Goal: Contribute content: Contribute content

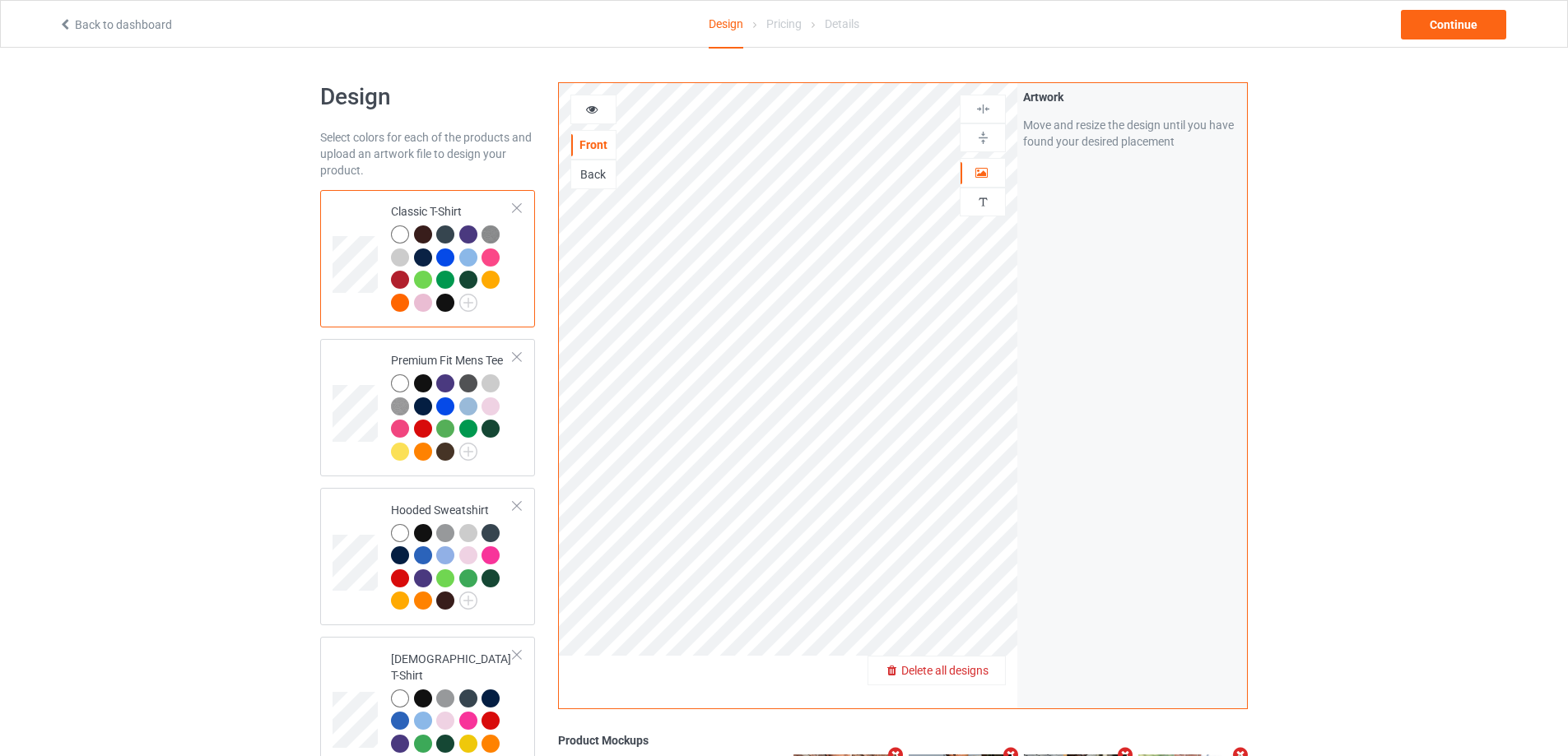
click at [980, 677] on span "Delete all designs" at bounding box center [944, 670] width 87 height 13
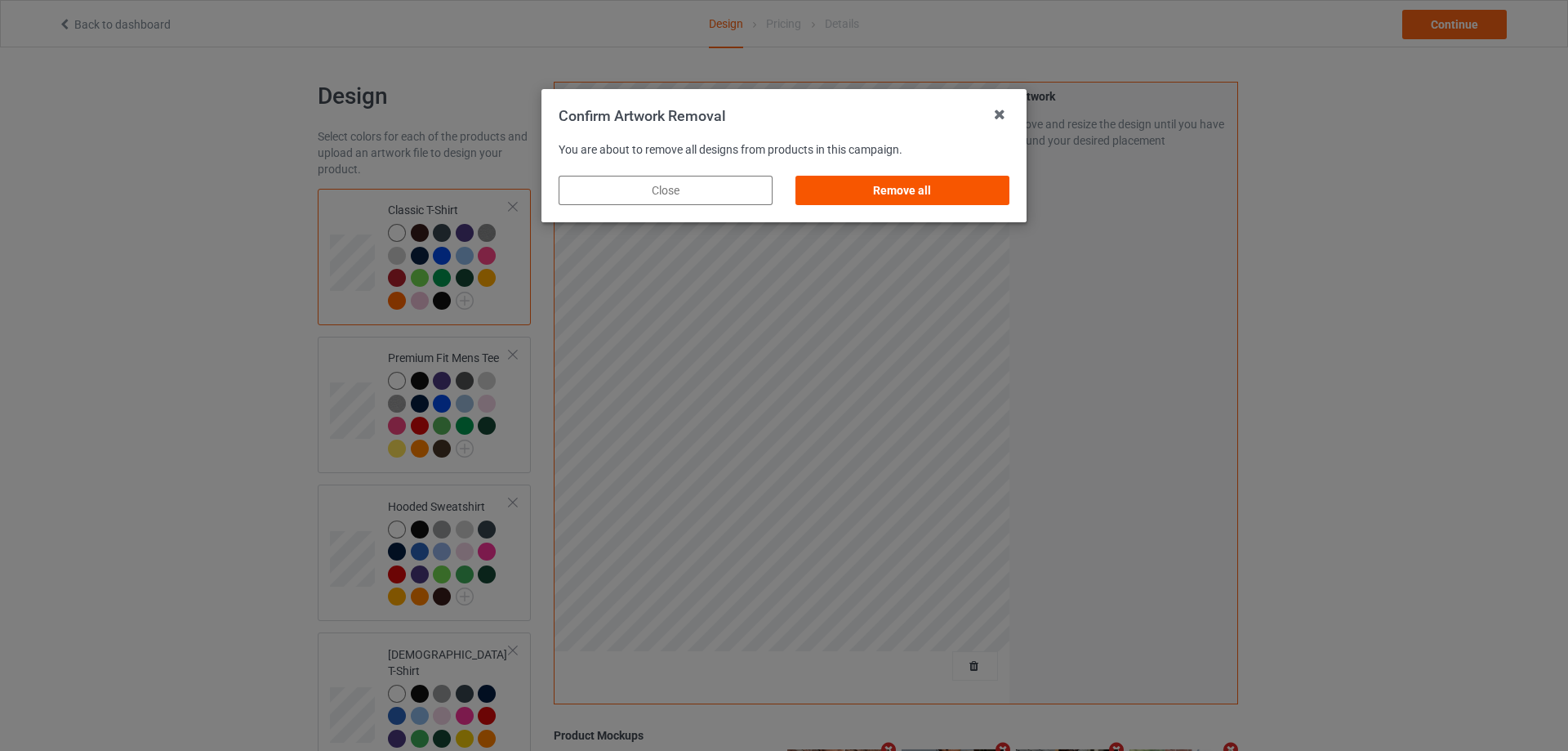
drag, startPoint x: 988, startPoint y: 183, endPoint x: 996, endPoint y: 192, distance: 12.0
click at [988, 186] on div "Remove all" at bounding box center [903, 190] width 214 height 29
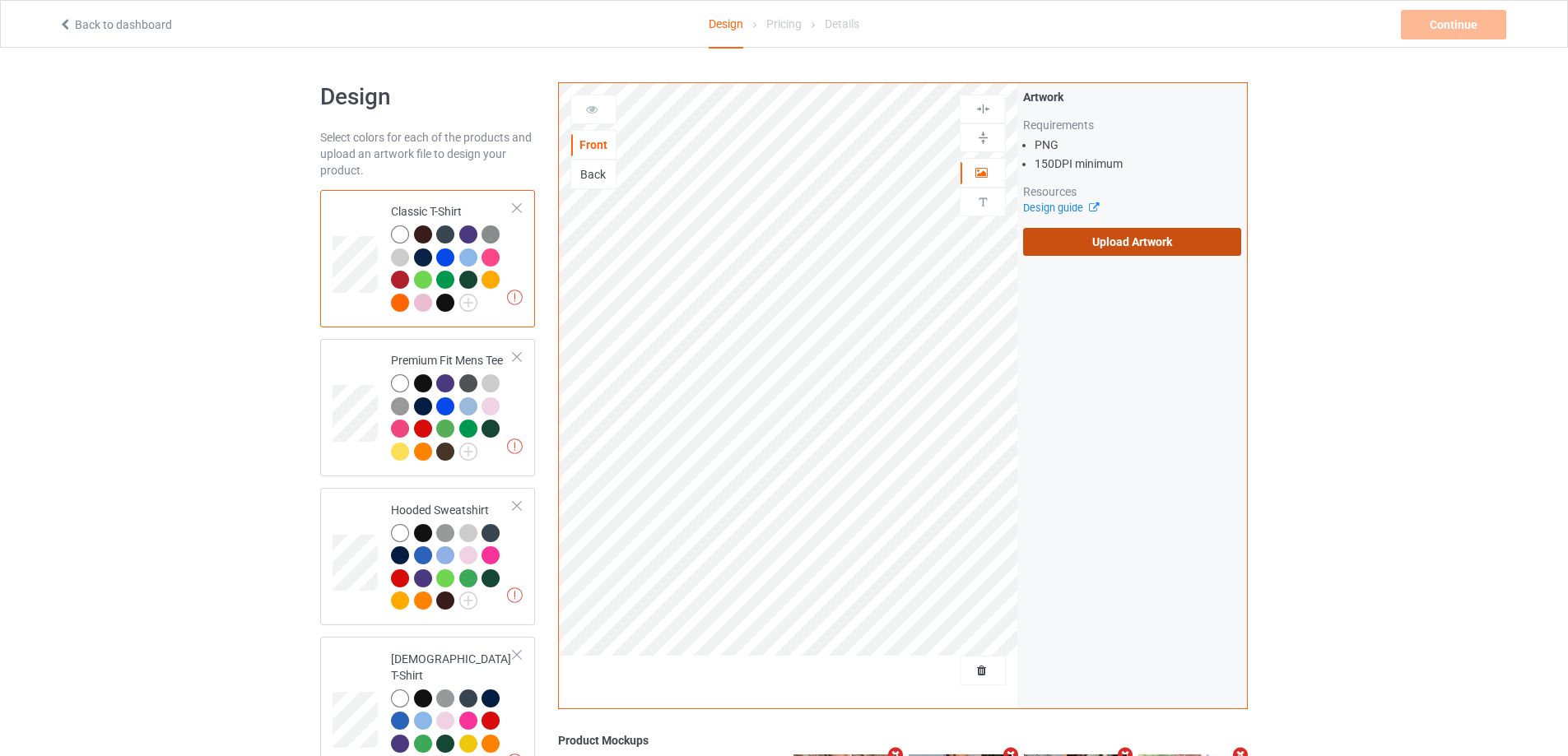
click at [1107, 237] on label "Upload Artwork" at bounding box center [1132, 242] width 218 height 28
click at [0, 0] on input "Upload Artwork" at bounding box center [0, 0] width 0 height 0
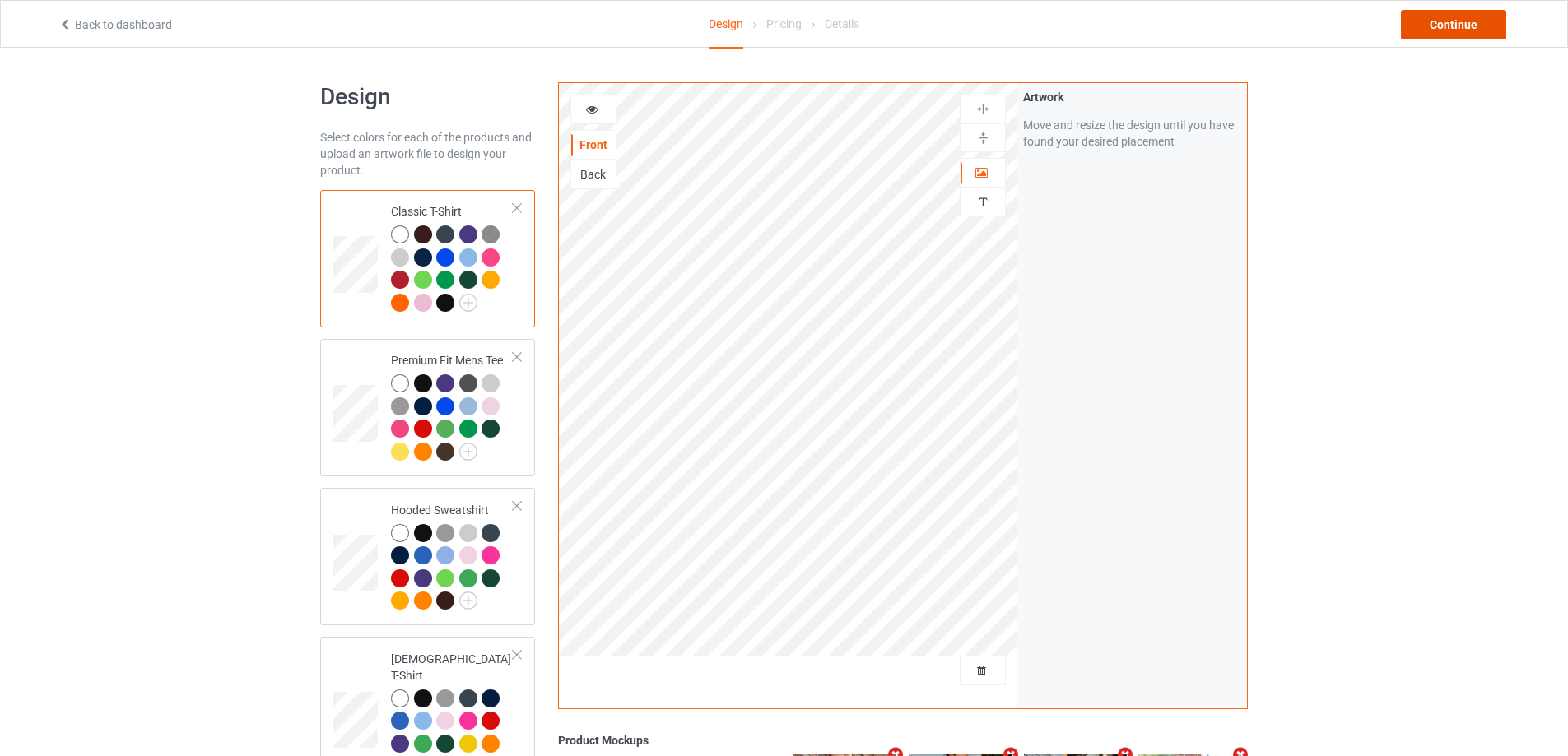
click at [1432, 16] on div "Continue" at bounding box center [1453, 24] width 105 height 29
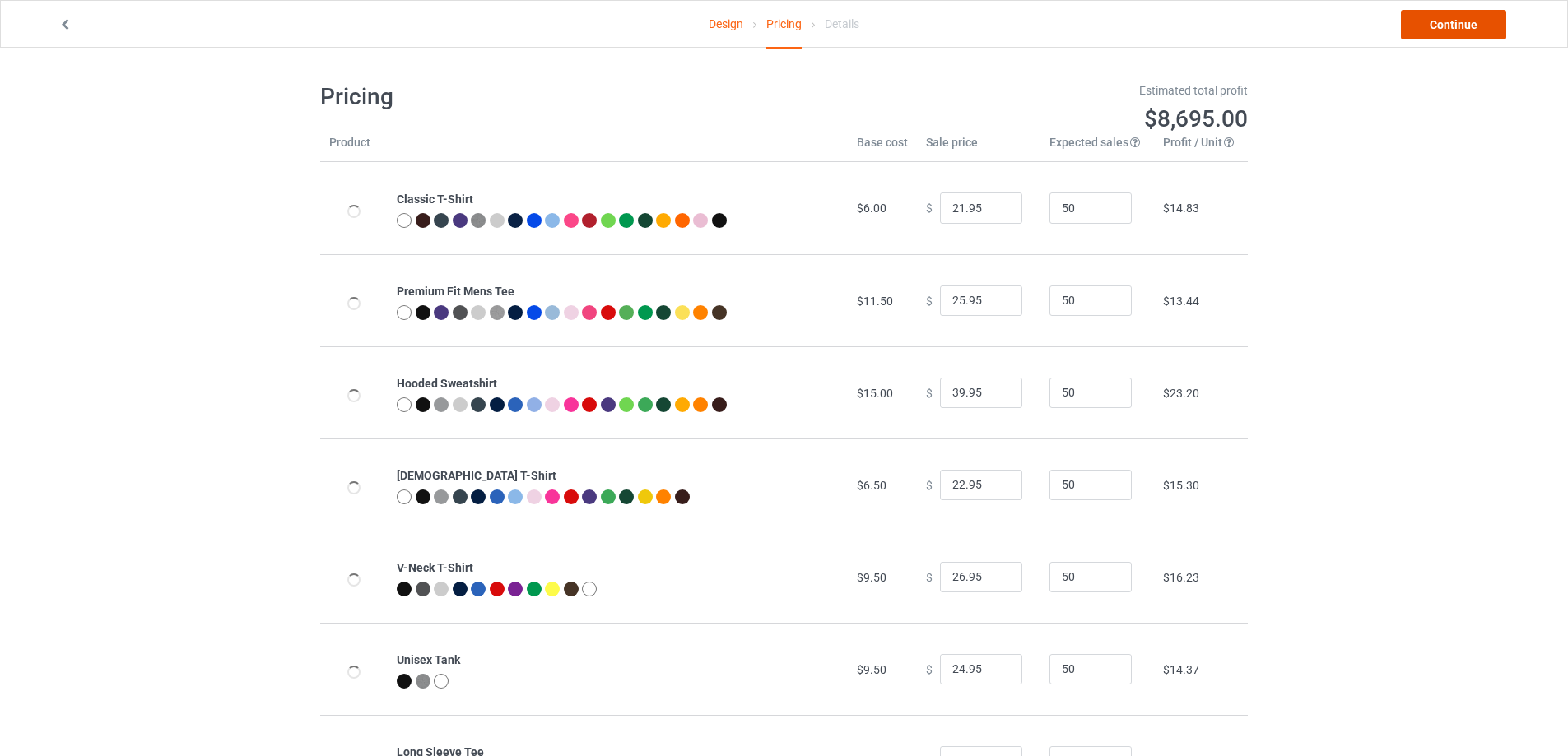
click at [1434, 21] on link "Continue" at bounding box center [1453, 24] width 105 height 29
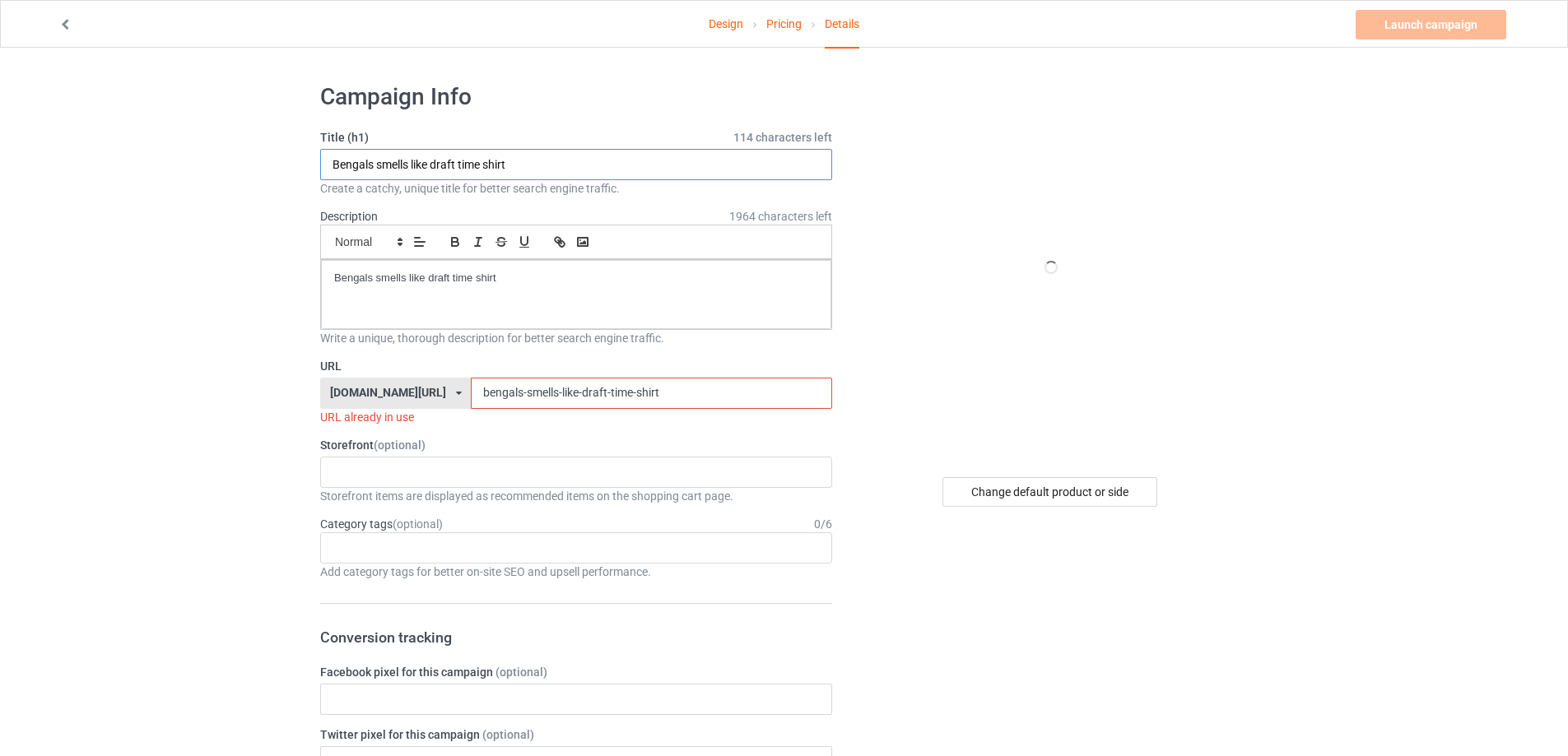
drag, startPoint x: 535, startPoint y: 153, endPoint x: 175, endPoint y: 148, distance: 360.0
paste input "I Electrishun Shirt funny"
type input "I Electrishun Shirt funny"
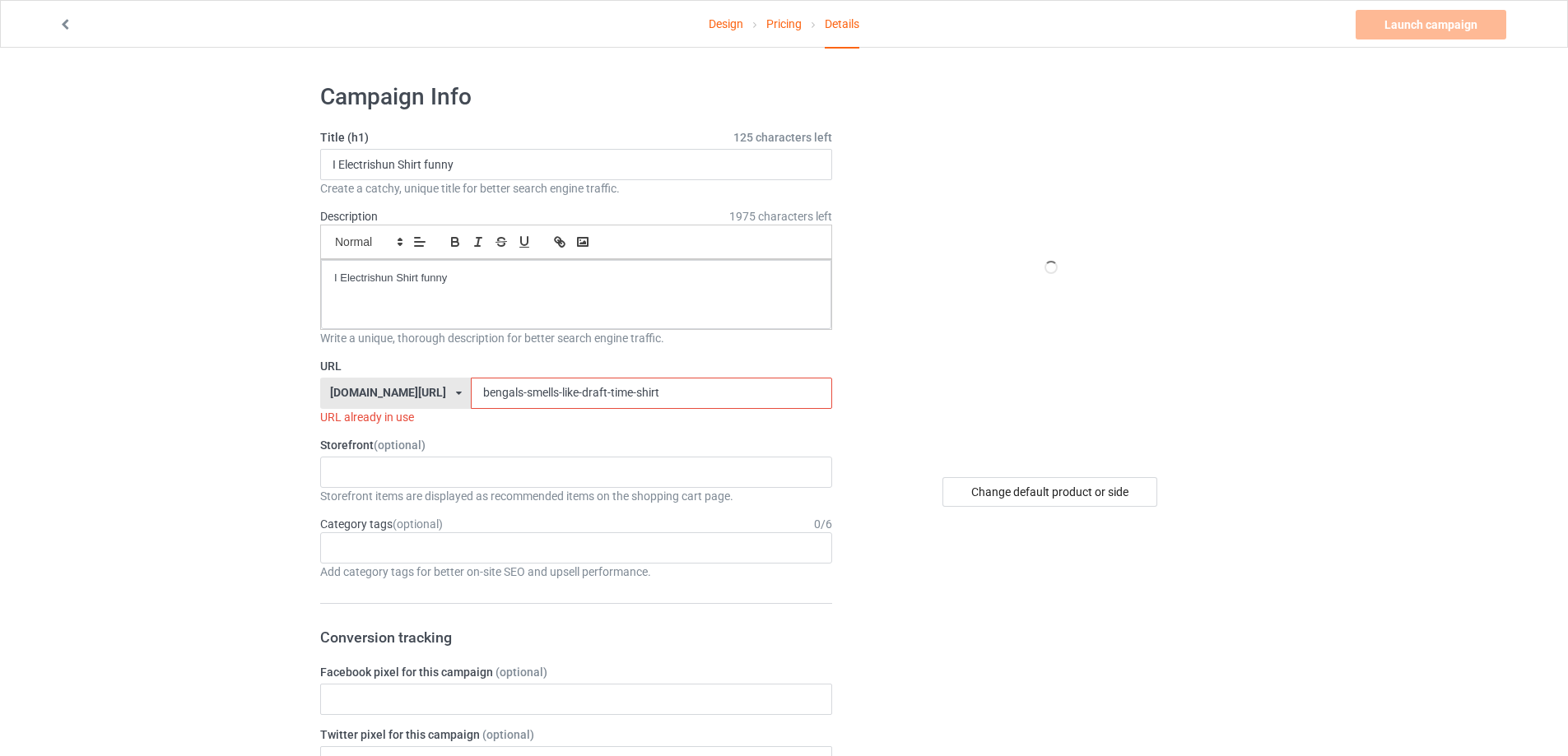
drag, startPoint x: 447, startPoint y: 373, endPoint x: 373, endPoint y: 368, distance: 74.2
paste input "i-electrishun-shirt-funny"
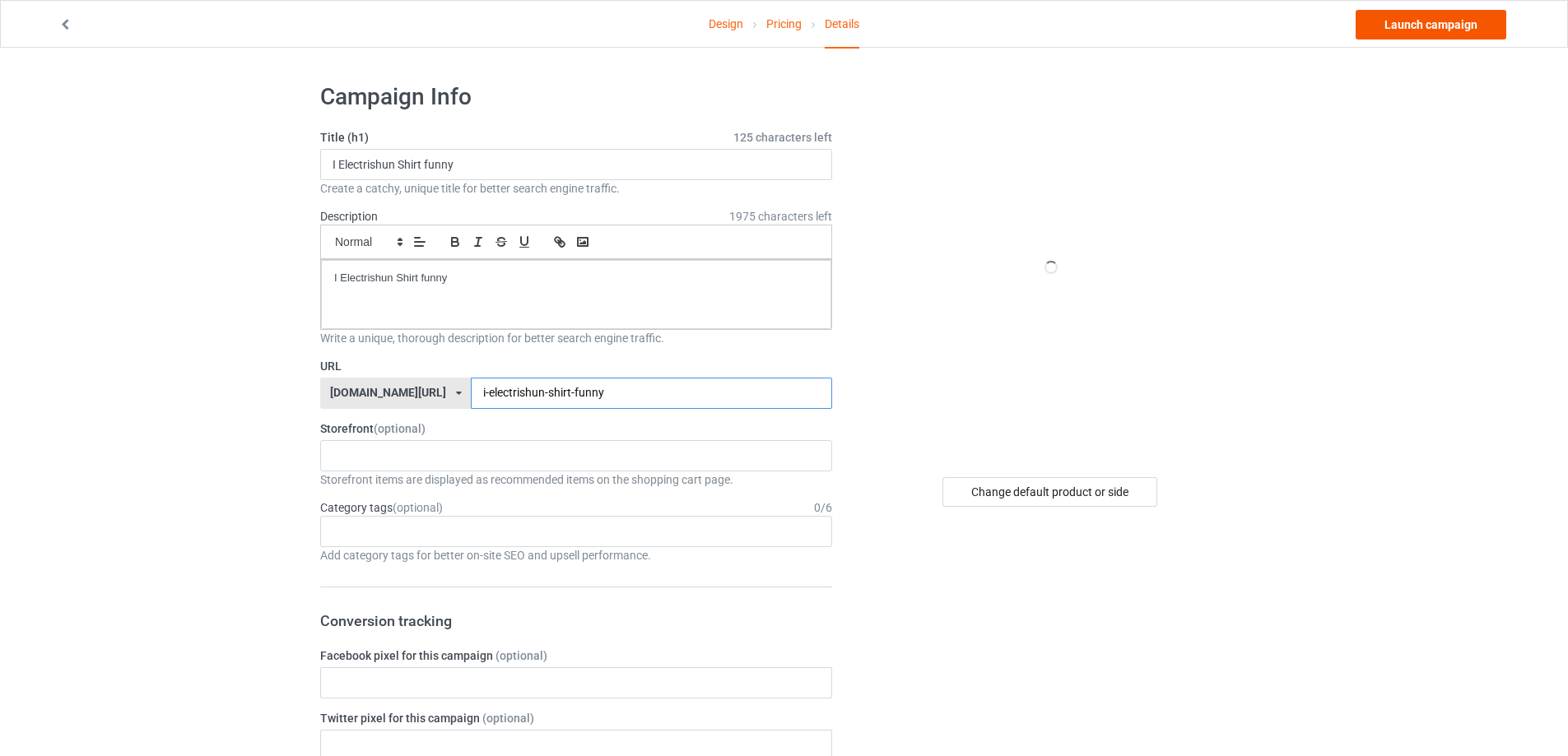
type input "i-electrishun-shirt-funny"
click at [1425, 23] on link "Launch campaign" at bounding box center [1430, 24] width 151 height 29
